Goal: Information Seeking & Learning: Understand process/instructions

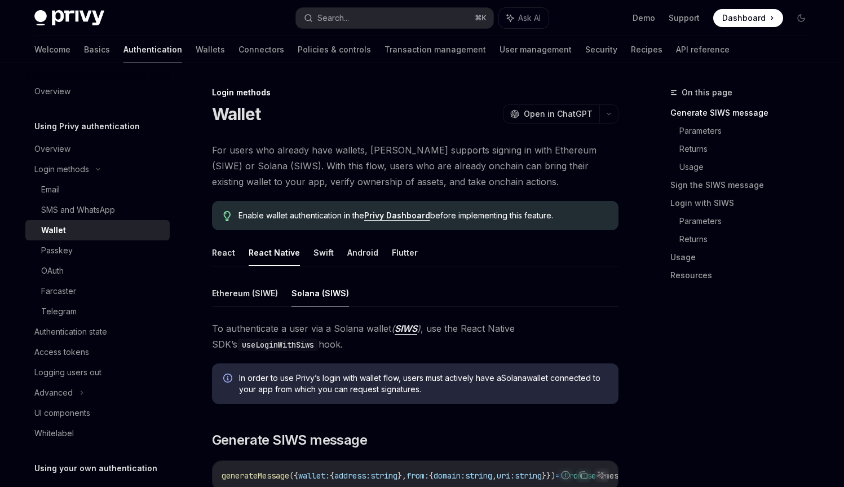
click at [289, 166] on span "For users who already have wallets, [PERSON_NAME] supports signing in with Ethe…" at bounding box center [415, 165] width 407 height 47
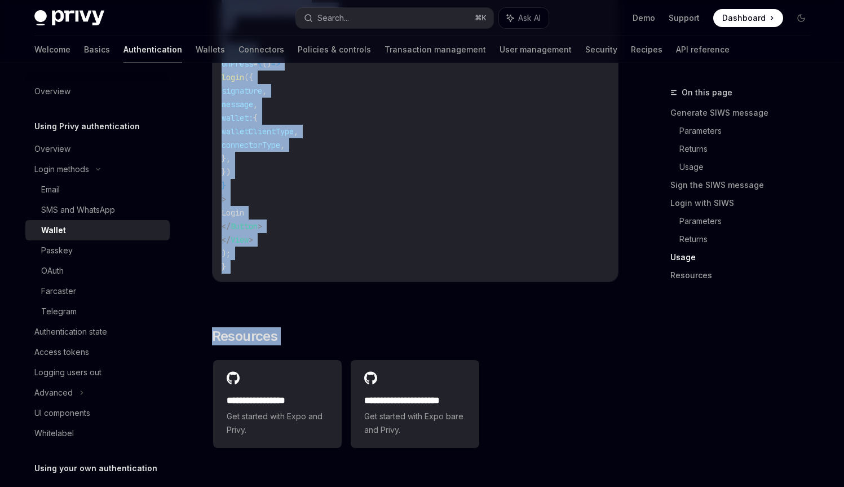
scroll to position [2781, 0]
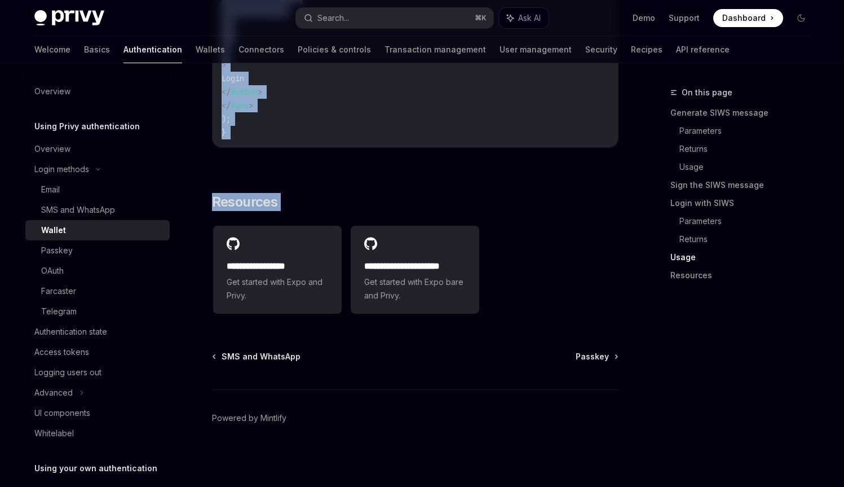
drag, startPoint x: 289, startPoint y: 166, endPoint x: 314, endPoint y: 184, distance: 31.5
copy div "**********"
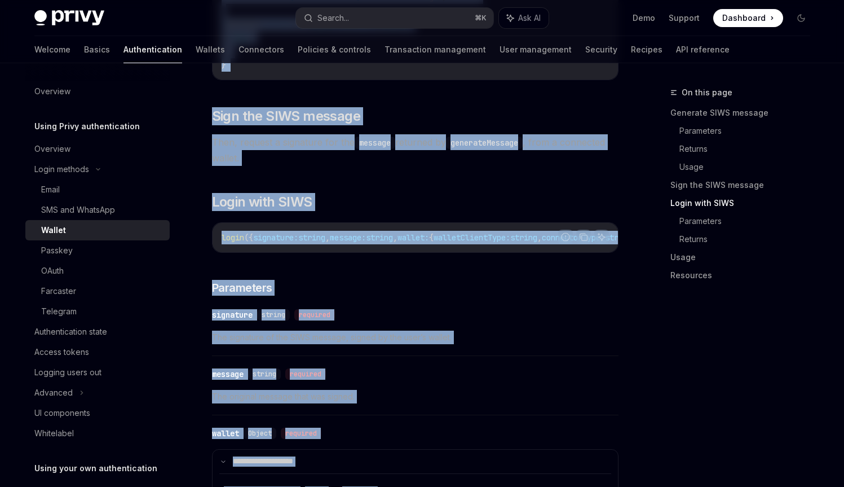
scroll to position [1409, 0]
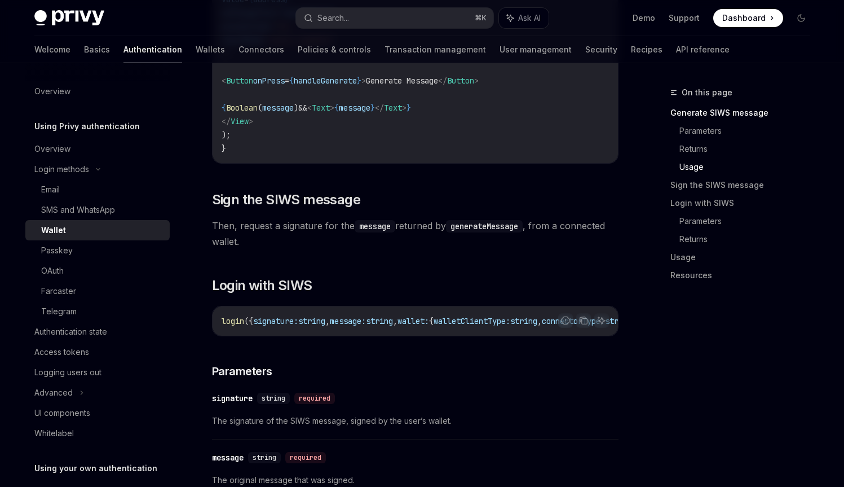
click at [457, 188] on div "**********" at bounding box center [415, 221] width 407 height 2618
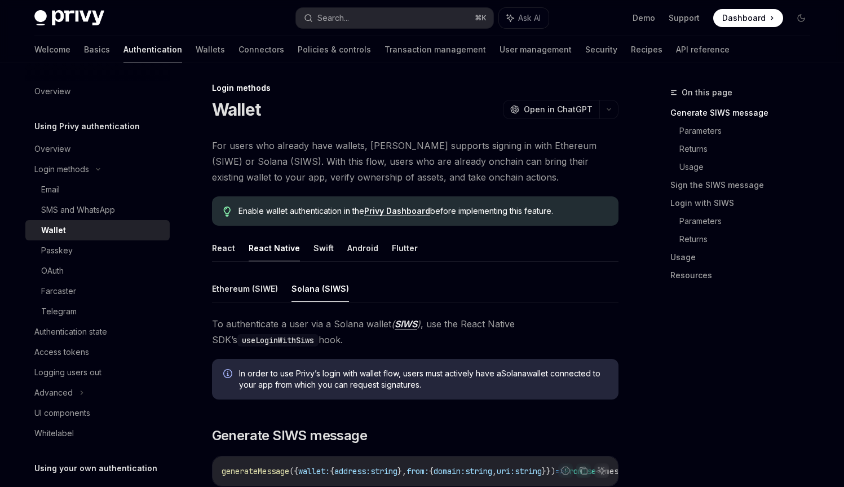
scroll to position [0, 0]
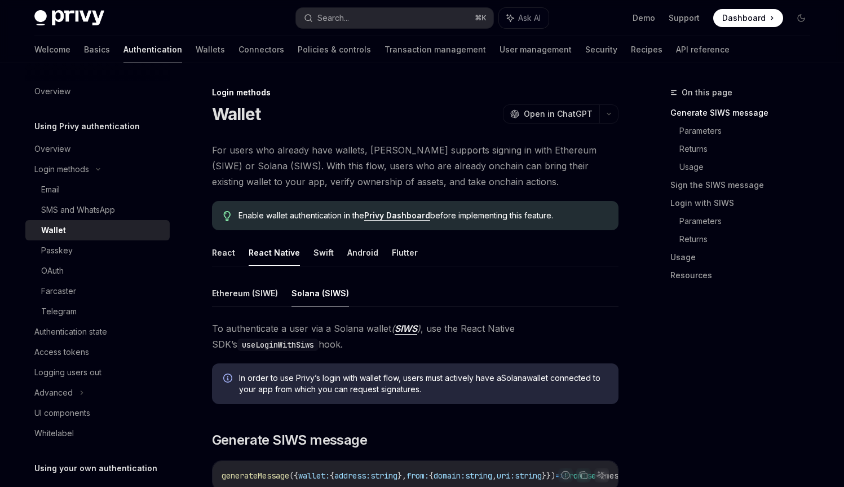
click at [410, 213] on link "Privy Dashboard" at bounding box center [397, 215] width 66 height 10
click at [266, 292] on button "Ethereum (SIWE)" at bounding box center [245, 293] width 66 height 27
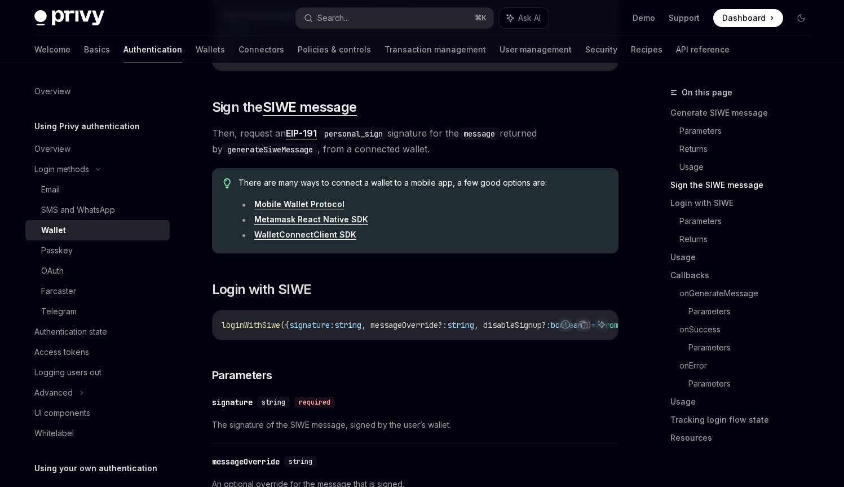
scroll to position [1580, 0]
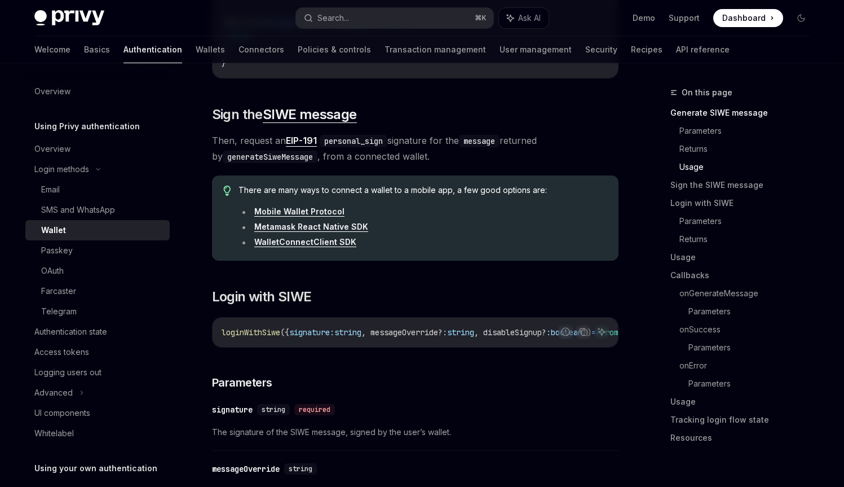
click at [360, 261] on div "There are many ways to connect a wallet to a mobile app, a few good options are…" at bounding box center [415, 217] width 407 height 85
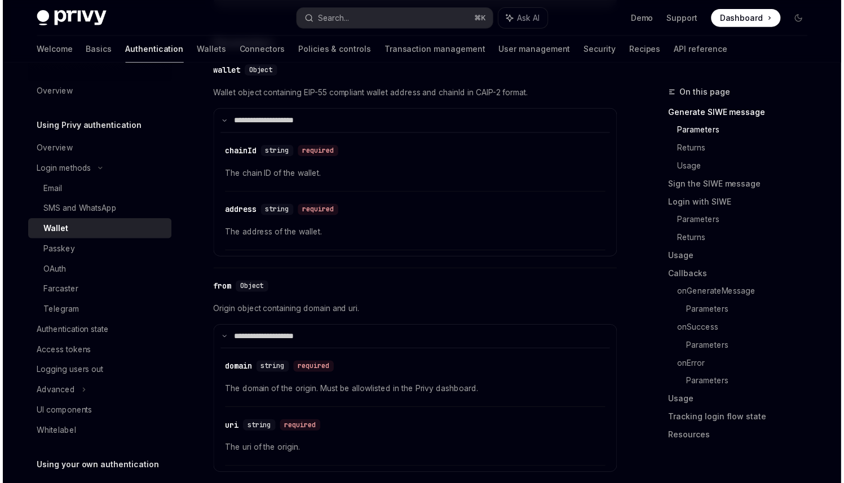
scroll to position [454, 0]
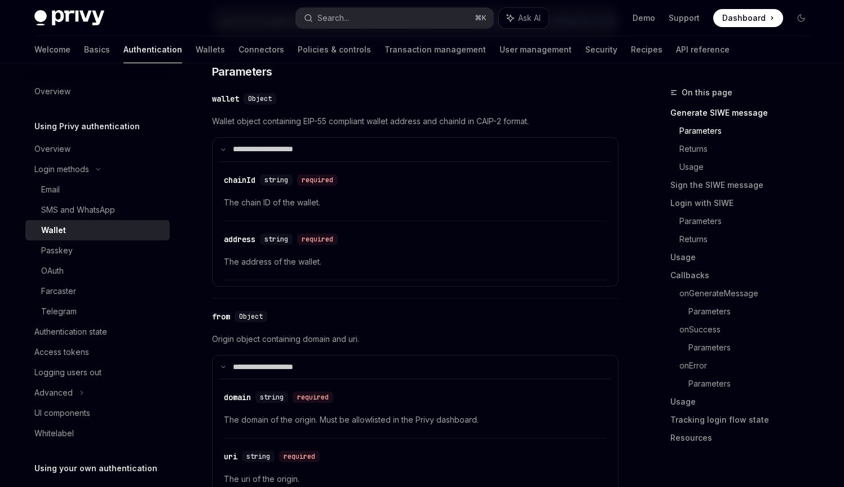
type textarea "*"
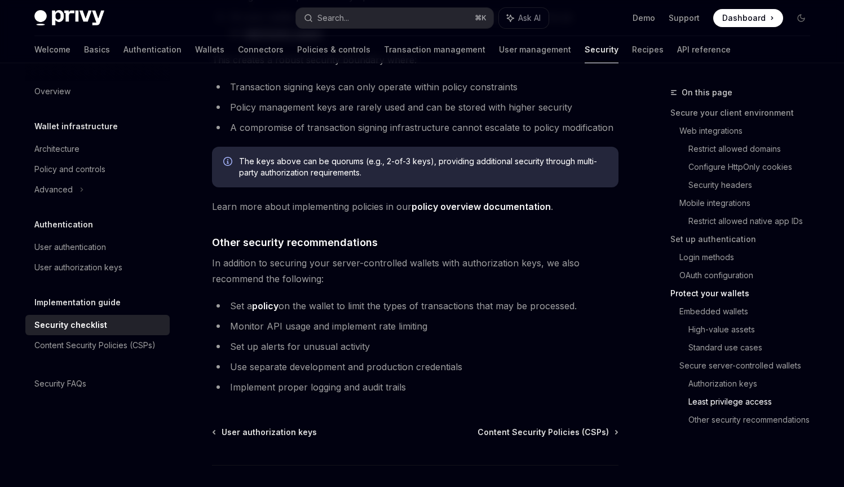
scroll to position [2547, 0]
